Goal: Navigation & Orientation: Find specific page/section

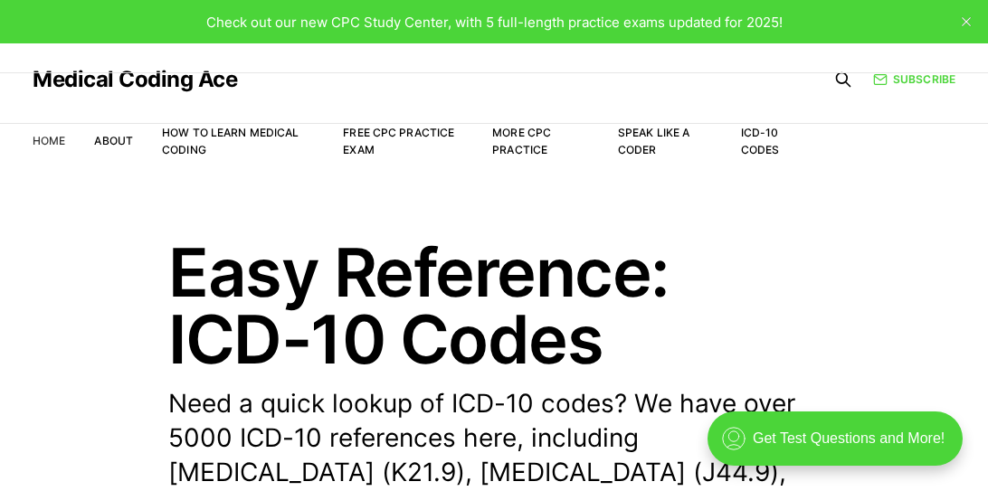
click at [56, 139] on link "Home" at bounding box center [49, 141] width 33 height 14
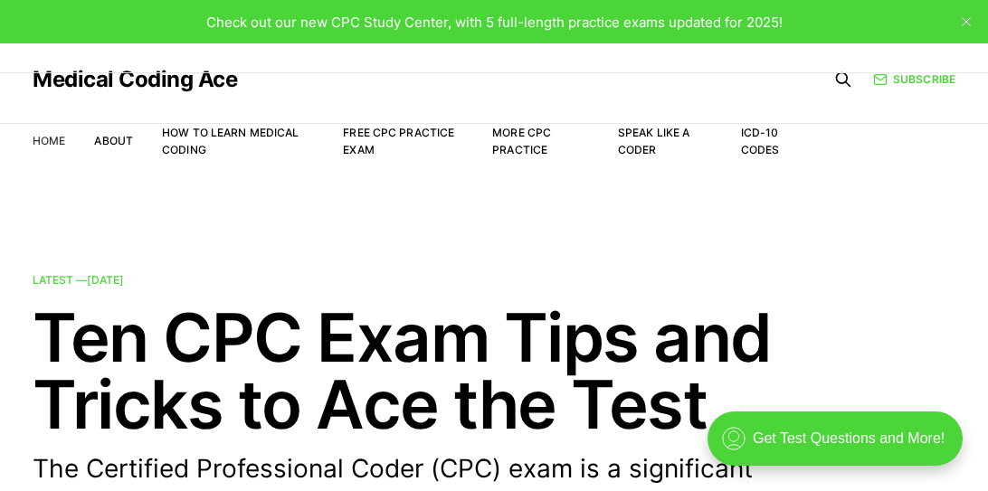
click at [55, 139] on link "Home" at bounding box center [49, 141] width 33 height 14
